Goal: Task Accomplishment & Management: Manage account settings

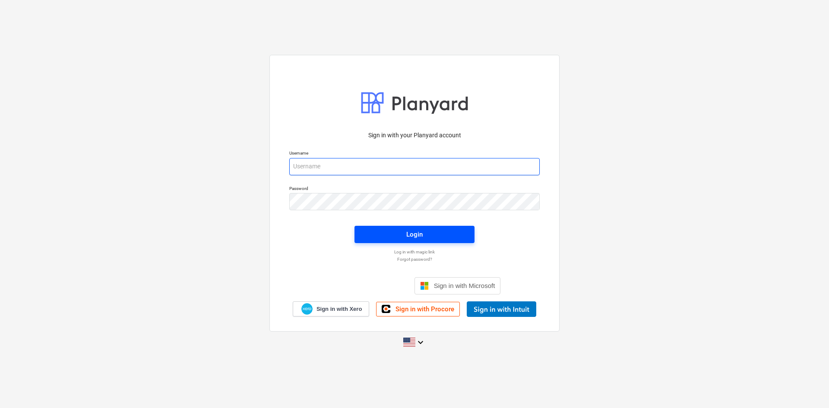
type input "[PERSON_NAME][EMAIL_ADDRESS][DOMAIN_NAME]"
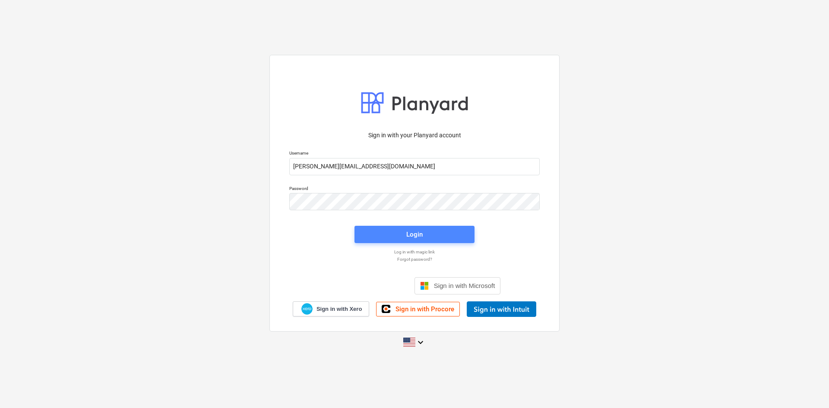
click at [404, 231] on span "Login" at bounding box center [414, 234] width 99 height 11
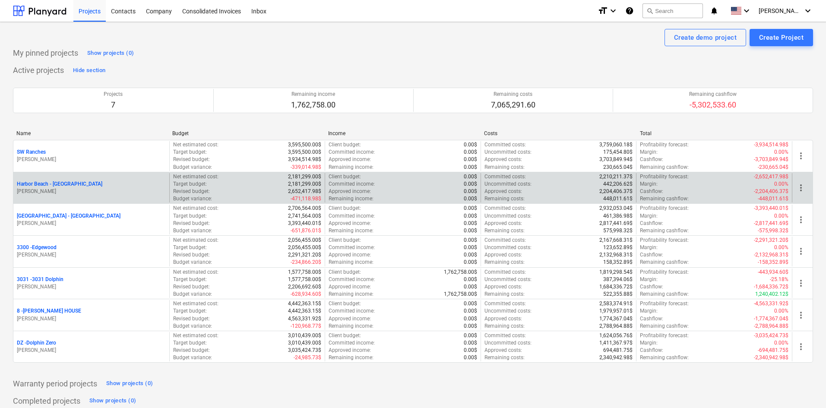
click at [58, 180] on p "Harbor Beach - [GEOGRAPHIC_DATA]" at bounding box center [59, 183] width 85 height 7
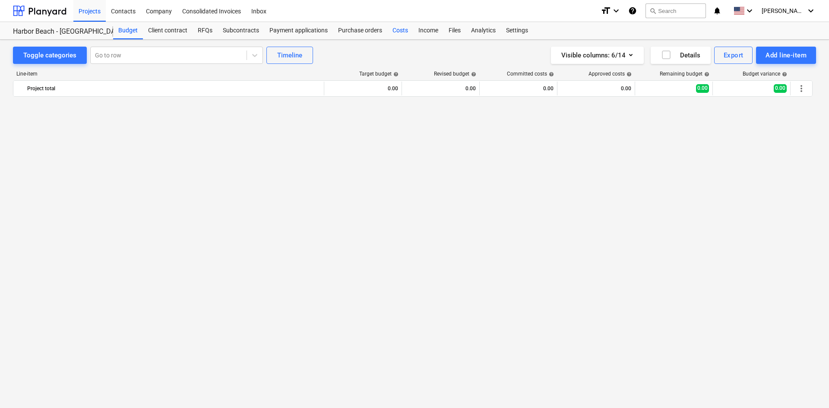
scroll to position [1133, 0]
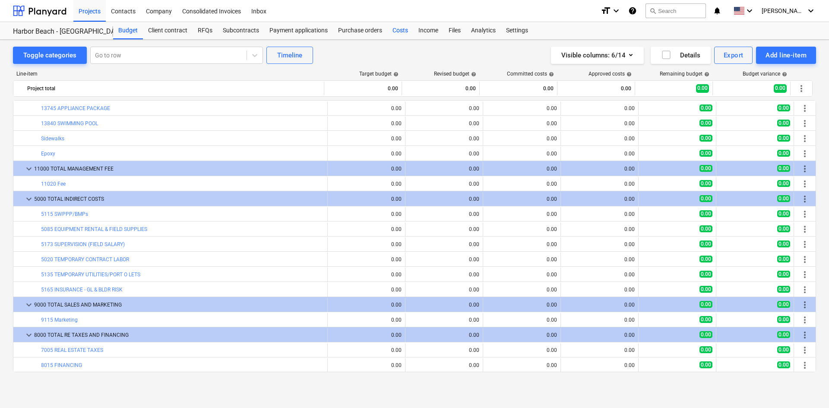
click at [403, 31] on div "Costs" at bounding box center [400, 30] width 26 height 17
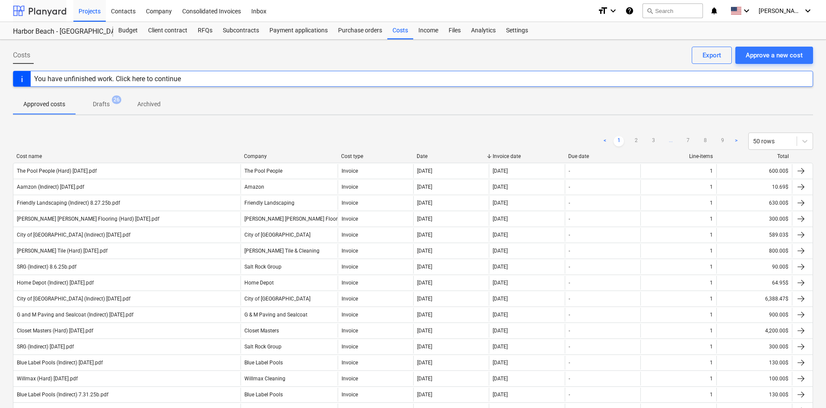
click at [50, 9] on div at bounding box center [40, 11] width 54 height 22
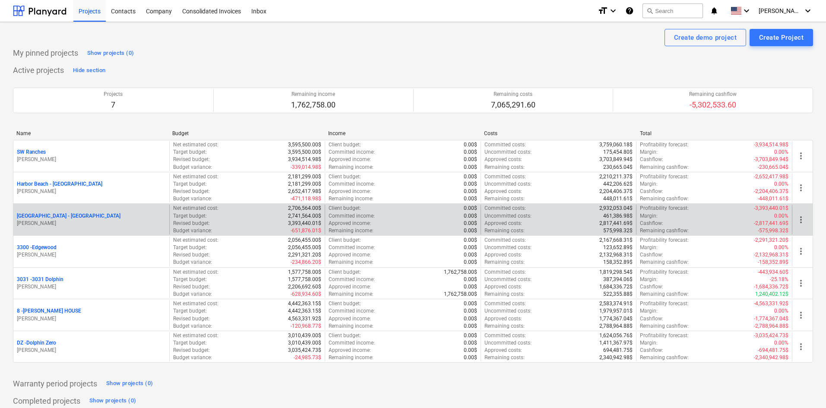
click at [57, 214] on p "[GEOGRAPHIC_DATA] - [GEOGRAPHIC_DATA]" at bounding box center [69, 215] width 104 height 7
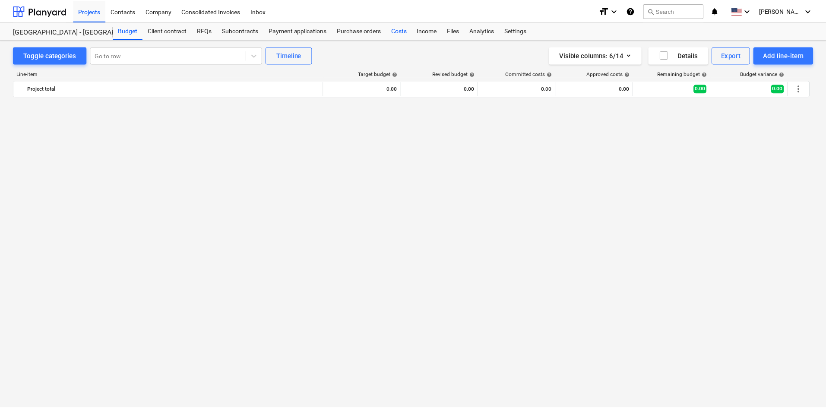
scroll to position [1133, 0]
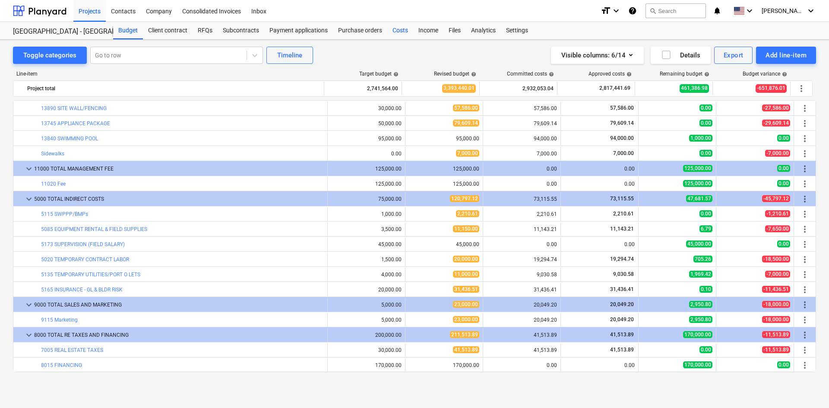
click at [402, 32] on div "Costs" at bounding box center [400, 30] width 26 height 17
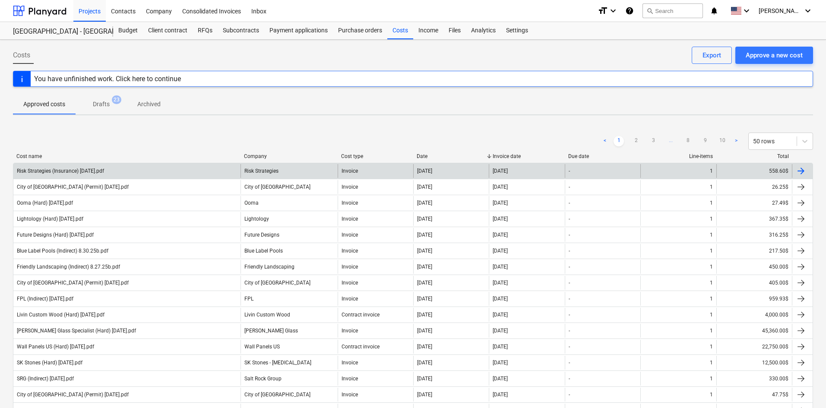
click at [168, 172] on div "Risk Strategies (Insurance) [DATE].pdf" at bounding box center [126, 171] width 227 height 14
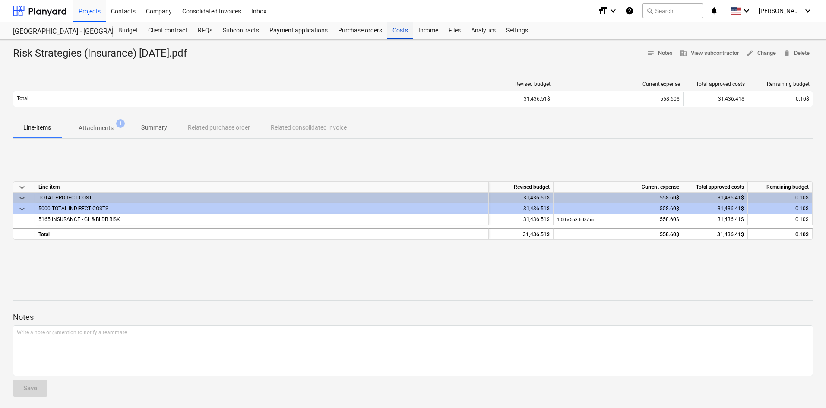
click at [403, 31] on div "Costs" at bounding box center [400, 30] width 26 height 17
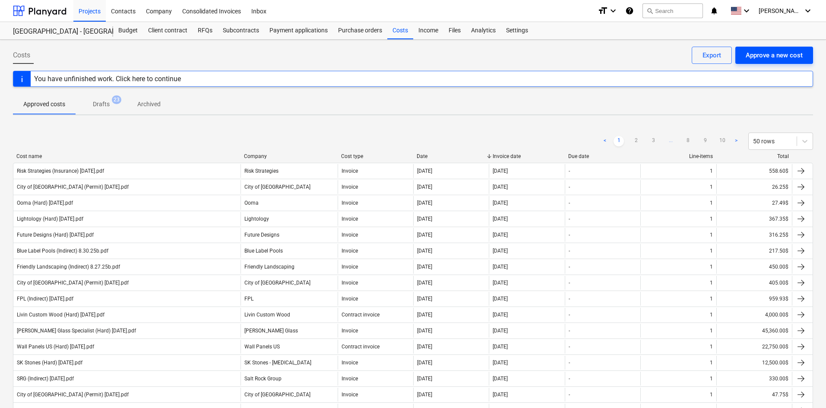
click at [771, 53] on div "Approve a new cost" at bounding box center [773, 55] width 57 height 11
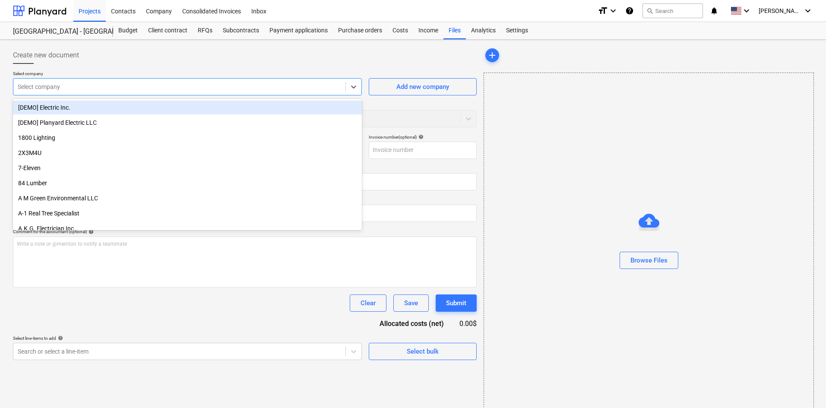
click at [104, 90] on div at bounding box center [179, 86] width 323 height 9
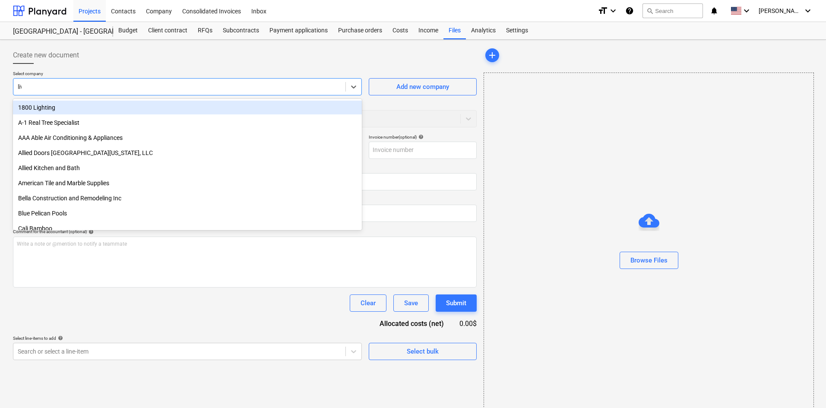
type input "livi"
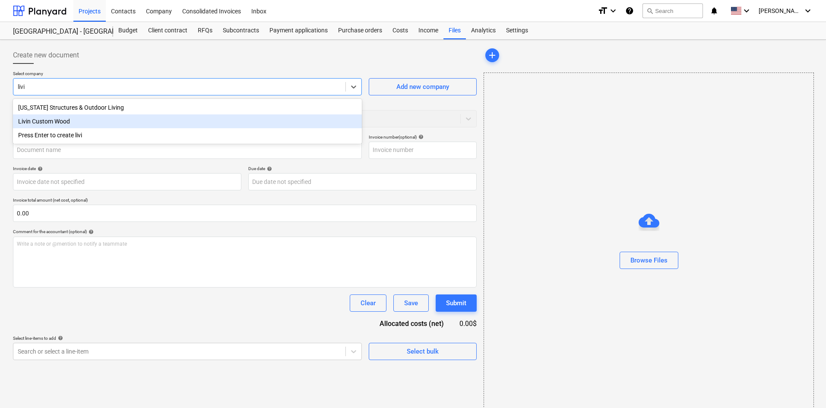
click at [77, 124] on div "Livin Custom Wood" at bounding box center [187, 121] width 349 height 14
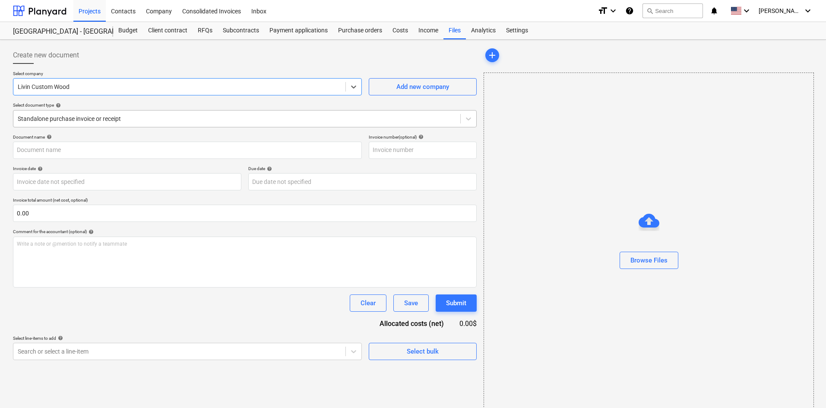
click at [67, 122] on div at bounding box center [237, 118] width 438 height 9
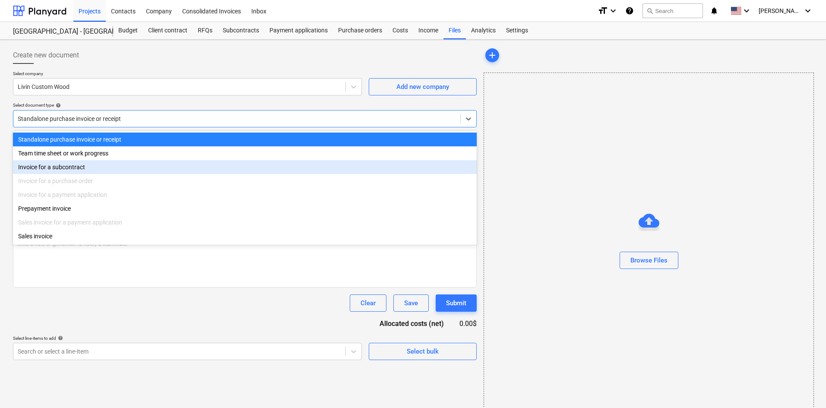
click at [66, 169] on div "Invoice for a subcontract" at bounding box center [244, 167] width 463 height 14
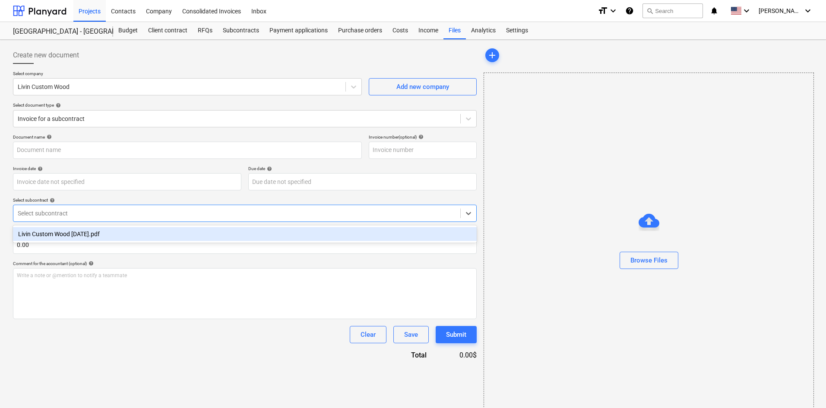
click at [51, 217] on div at bounding box center [237, 213] width 438 height 9
click at [60, 233] on div "Livin Custom Wood [DATE].pdf" at bounding box center [244, 234] width 463 height 14
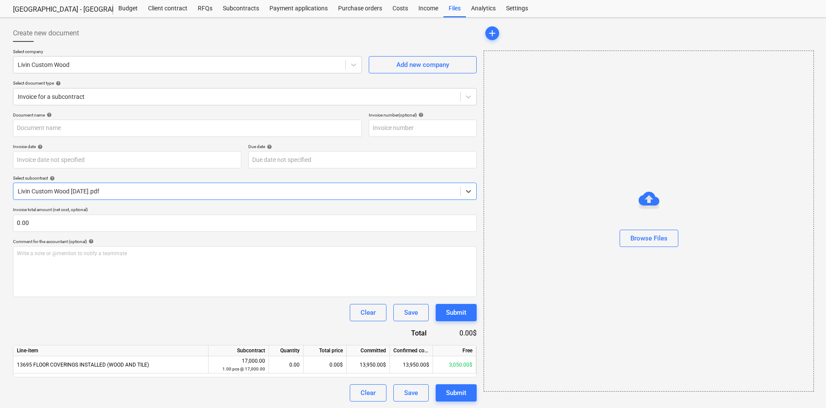
scroll to position [22, 0]
click at [319, 366] on div "0.00$" at bounding box center [324, 364] width 43 height 17
type input "1000"
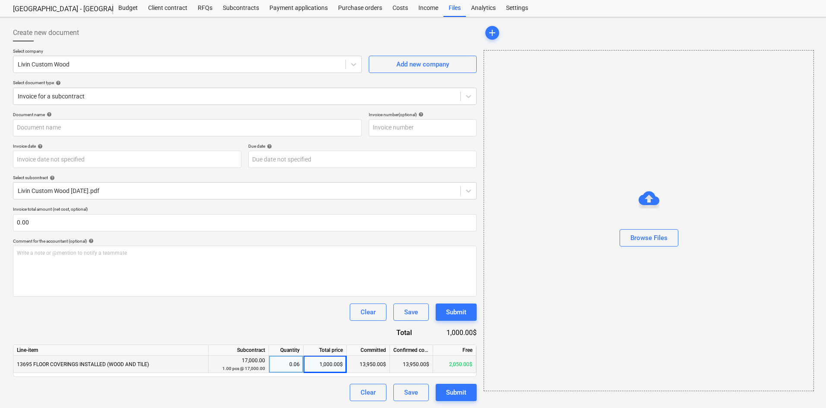
click at [234, 307] on div "Clear Save Submit" at bounding box center [244, 311] width 463 height 17
click at [663, 240] on div "Browse Files" at bounding box center [648, 237] width 37 height 11
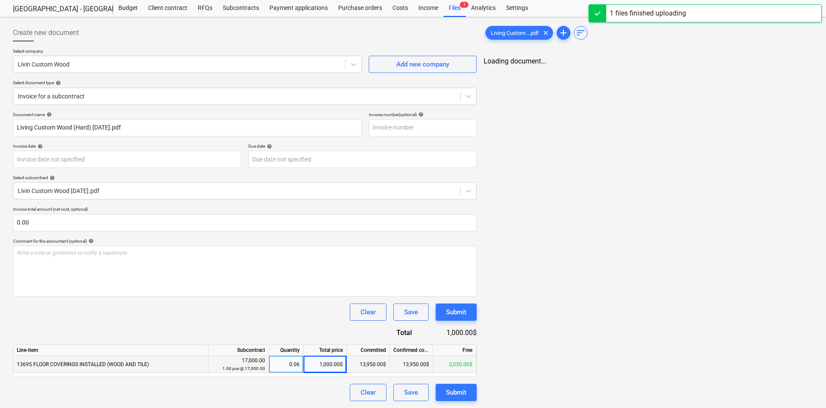
type input "Living Custom Wood (Hard) [DATE].pdf"
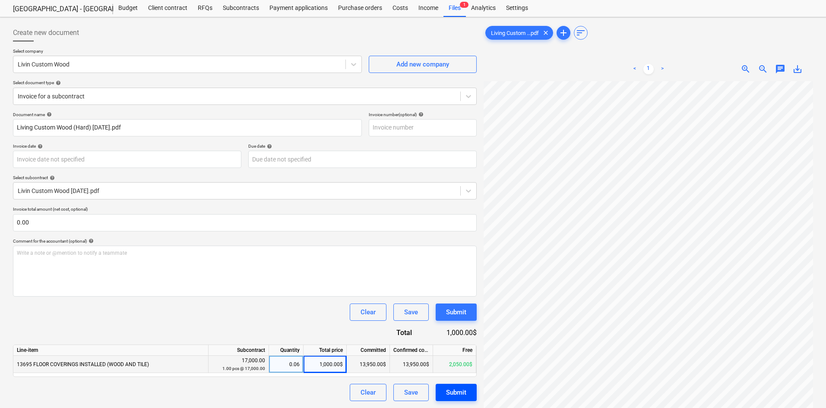
click at [456, 390] on div "Submit" at bounding box center [456, 392] width 20 height 11
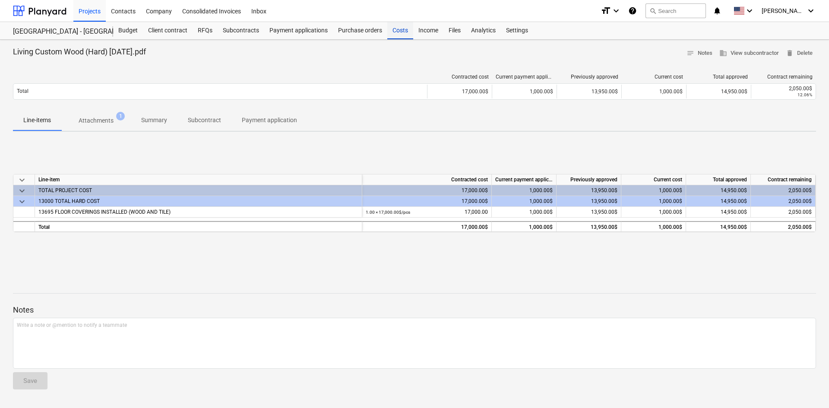
click at [395, 31] on div "Costs" at bounding box center [400, 30] width 26 height 17
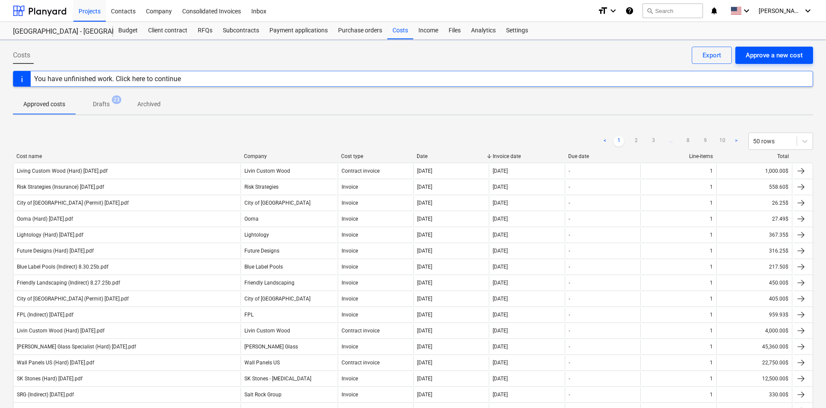
click at [769, 58] on div "Approve a new cost" at bounding box center [773, 55] width 57 height 11
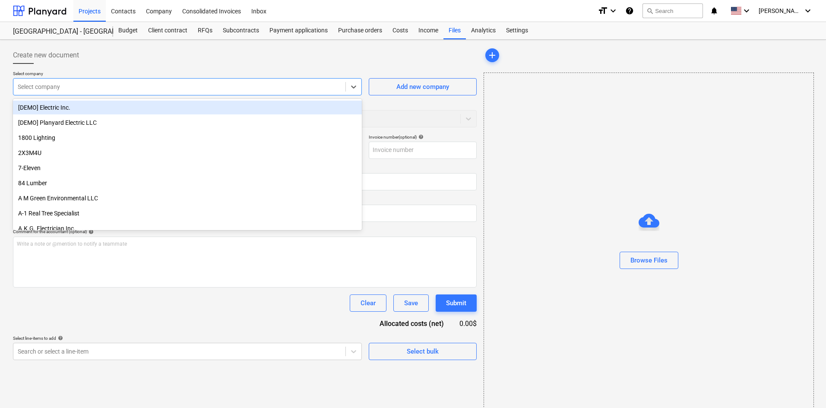
click at [124, 91] on div "Select company" at bounding box center [179, 87] width 332 height 12
type input "elite"
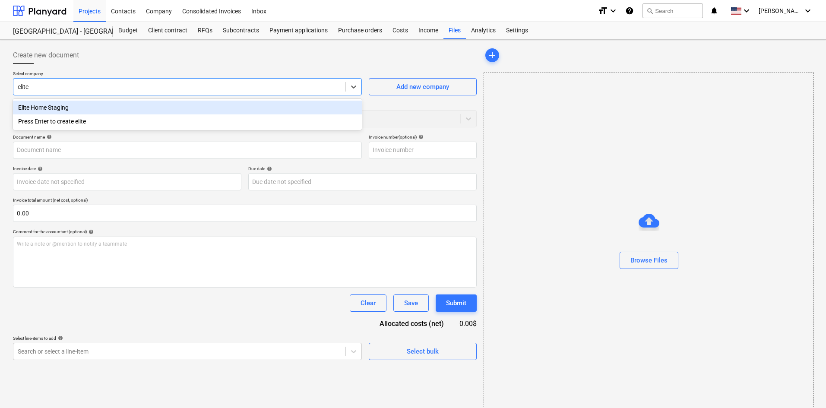
click at [209, 110] on div "Elite Home Staging" at bounding box center [187, 108] width 349 height 14
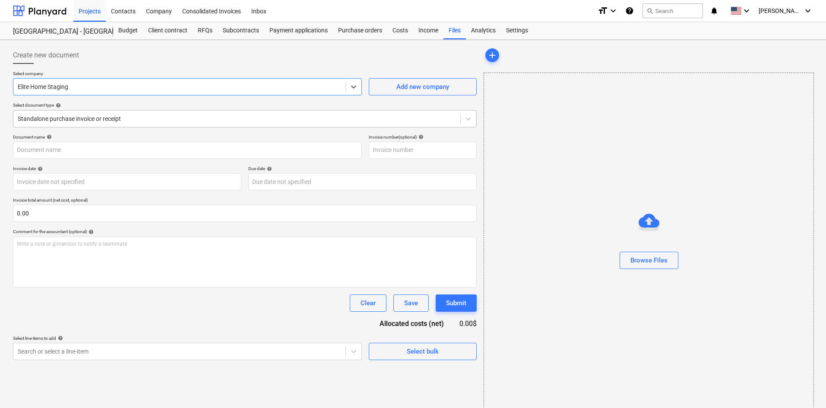
click at [145, 123] on div at bounding box center [237, 118] width 438 height 9
click at [647, 262] on div "Browse Files" at bounding box center [648, 260] width 37 height 11
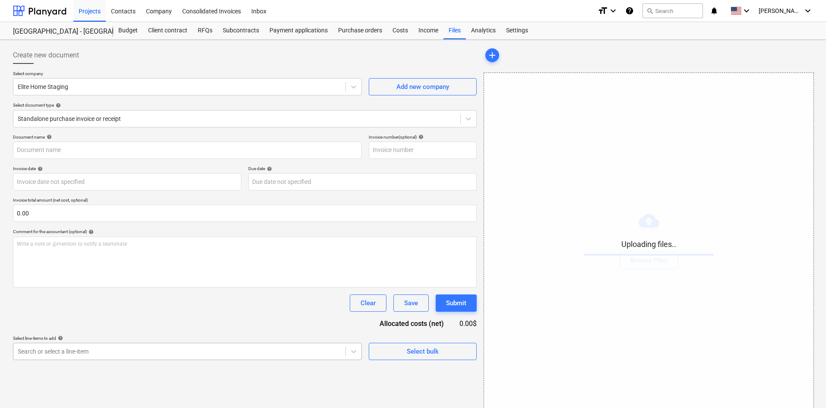
click at [204, 352] on body "Projects Contacts Company Consolidated Invoices Inbox format_size keyboard_arro…" at bounding box center [413, 204] width 826 height 408
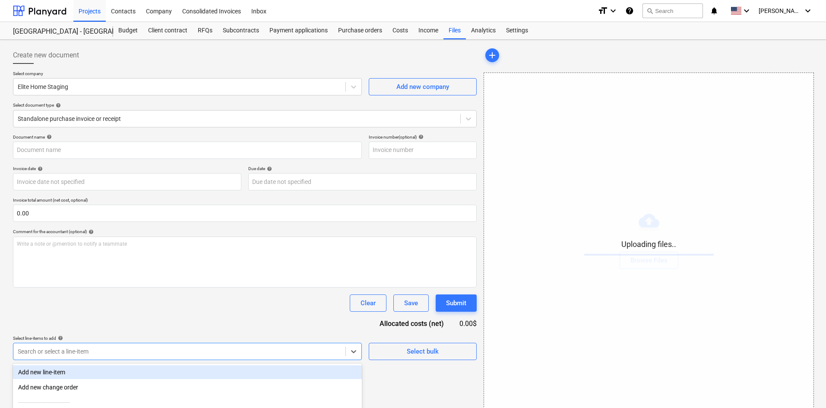
scroll to position [87, 0]
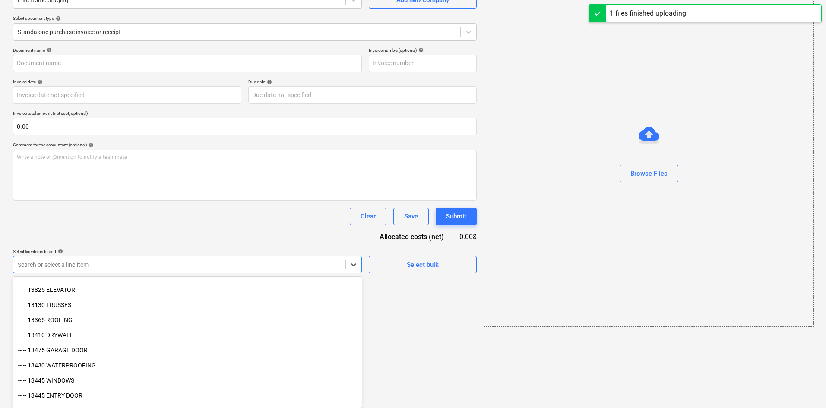
type input "ELITE_HOME_STAGING (Marekting) [DATE].pdf"
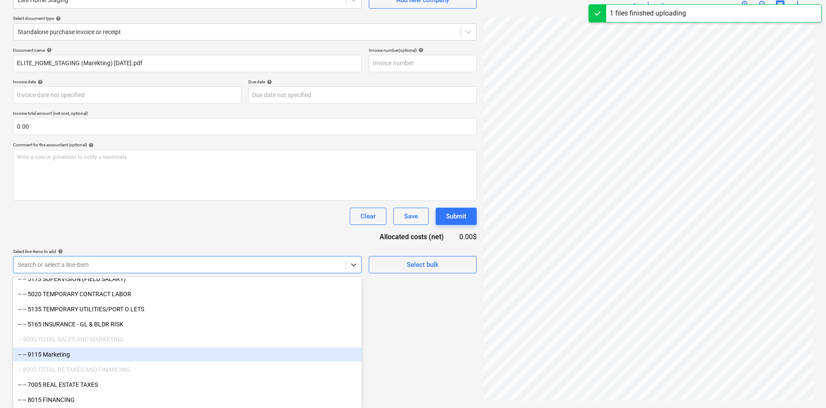
click at [66, 353] on div "-- -- 9115 Marketing" at bounding box center [187, 354] width 349 height 14
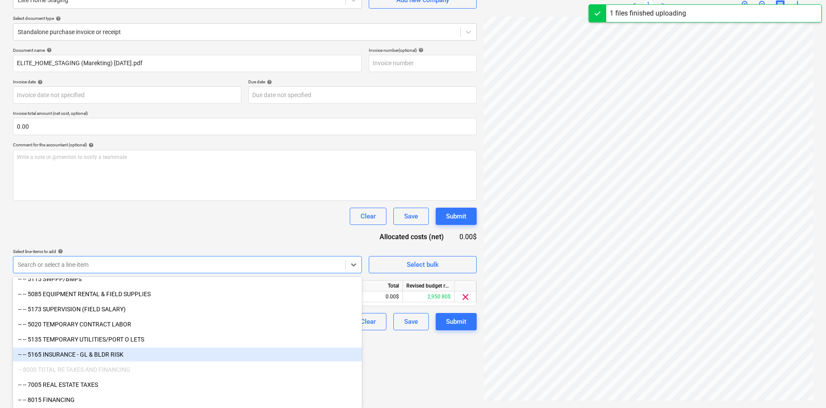
scroll to position [1290, 0]
click at [178, 251] on div "Select line-items to add help" at bounding box center [187, 252] width 349 height 6
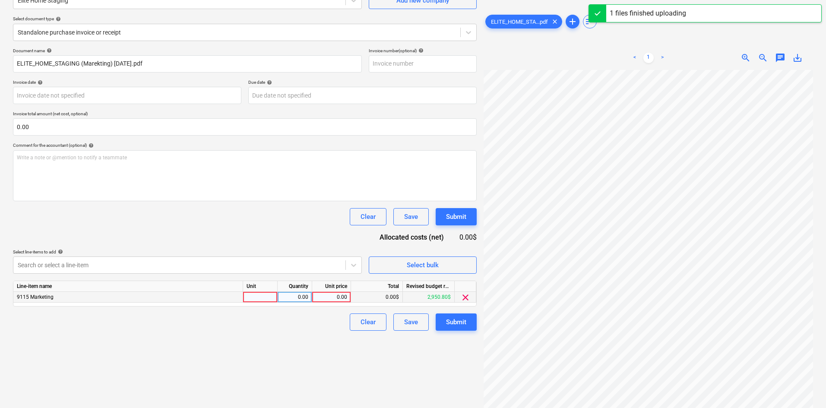
click at [319, 300] on div "0.00" at bounding box center [331, 297] width 32 height 11
type input "5350"
click at [308, 344] on div "Create new document Select company Elite Home Staging Add new company Select do…" at bounding box center [244, 180] width 470 height 447
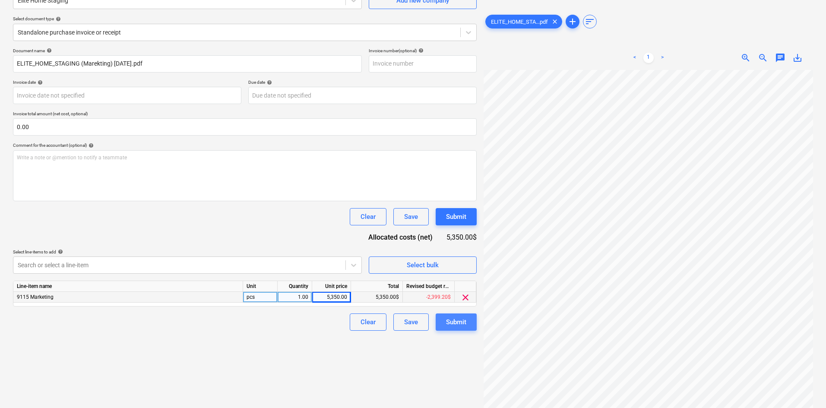
click at [455, 326] on div "Submit" at bounding box center [456, 321] width 20 height 11
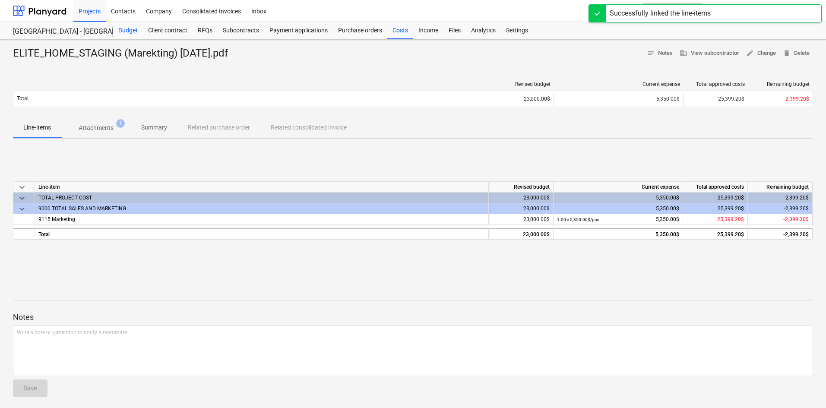
click at [133, 30] on div "Budget" at bounding box center [128, 30] width 30 height 17
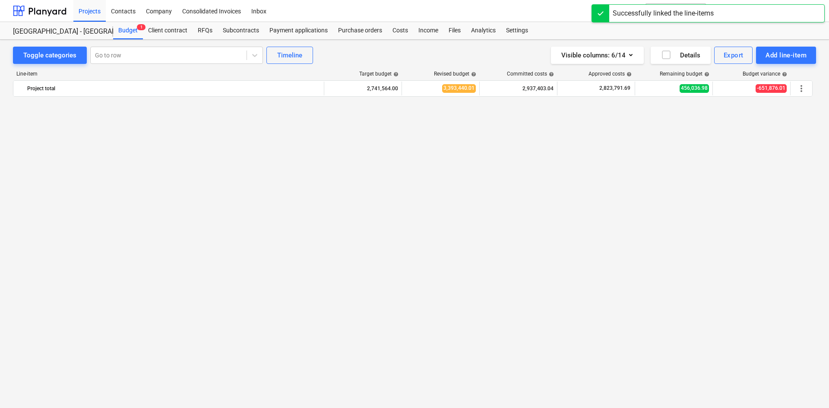
scroll to position [1133, 0]
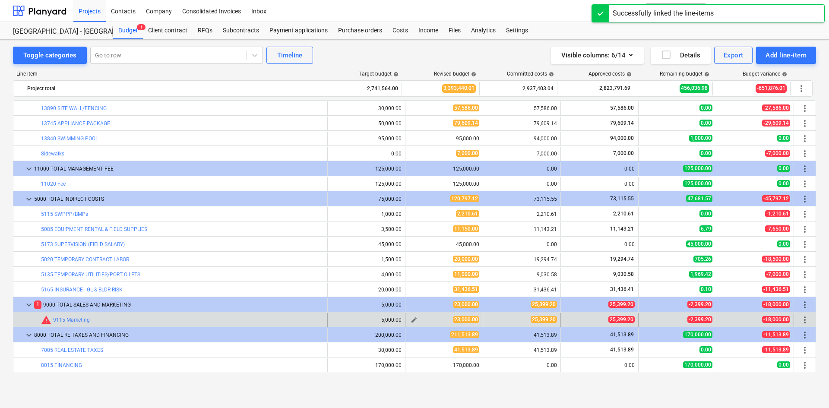
click at [411, 321] on span "edit" at bounding box center [413, 319] width 7 height 7
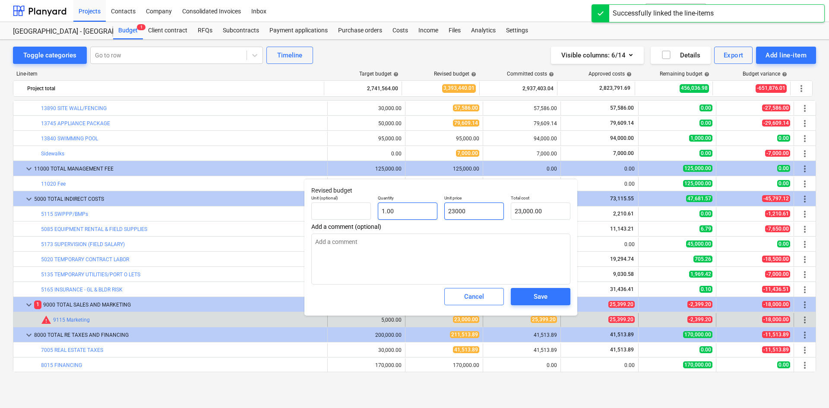
drag, startPoint x: 479, startPoint y: 212, endPoint x: 415, endPoint y: 211, distance: 63.4
click at [415, 211] on div "Unit (optional) Quantity 1.00 Unit price 23000 Total cost 23,000.00" at bounding box center [441, 208] width 266 height 32
type input "2"
type textarea "x"
type input "2.00"
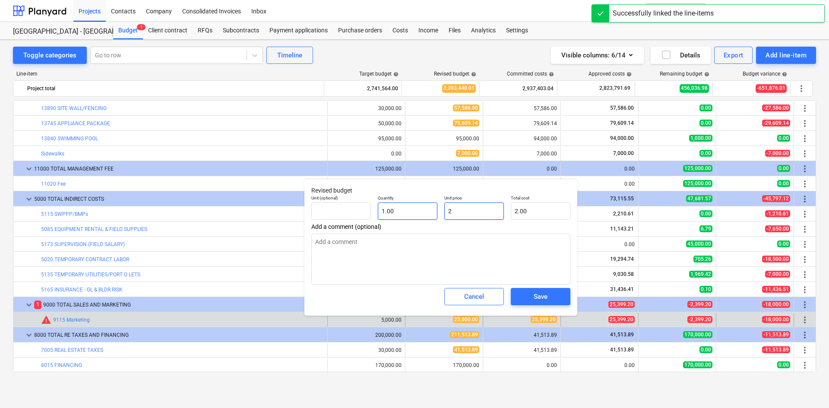
type input "25"
type textarea "x"
type input "25.00"
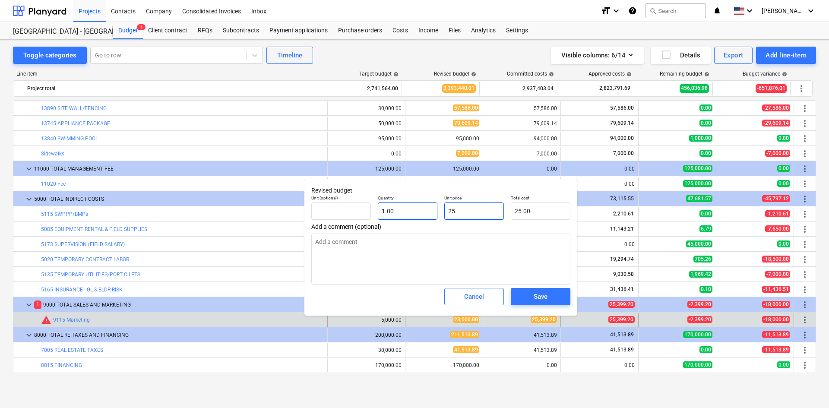
type input "253"
type textarea "x"
type input "253.00"
type input "2539"
type textarea "x"
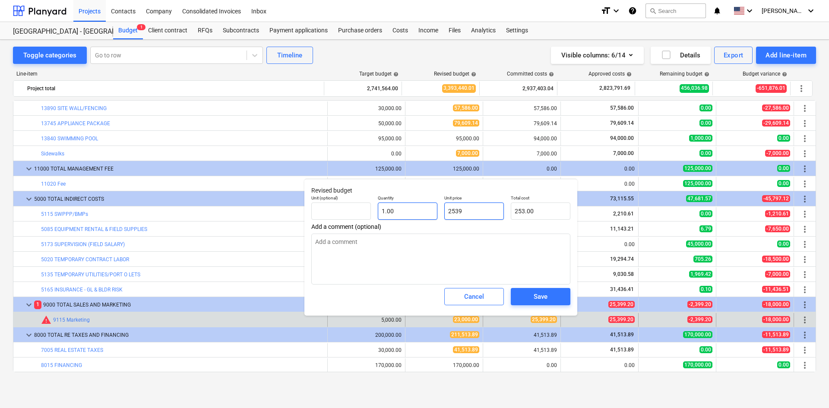
type input "2,539.00"
type input "25399"
type textarea "x"
type input "25,399.00"
type input "25399."
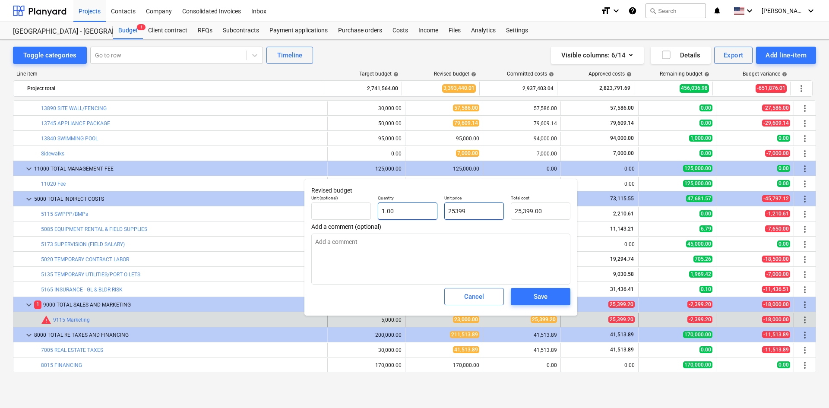
type textarea "x"
type input "25399.2"
type textarea "x"
type input "25,399.20"
type input "25399.20"
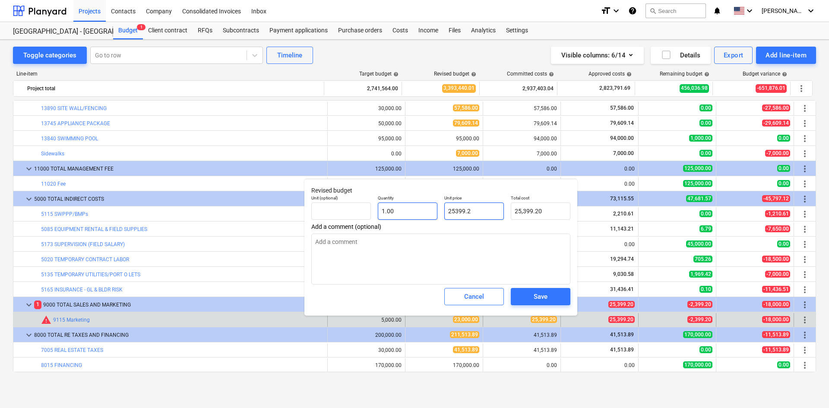
type textarea "x"
type input "25,399.20"
click at [545, 298] on div "Save" at bounding box center [540, 296] width 14 height 11
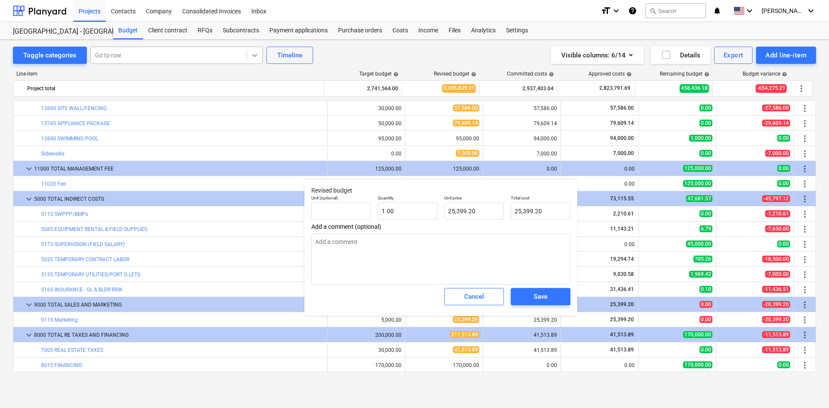
type textarea "x"
